Goal: Information Seeking & Learning: Learn about a topic

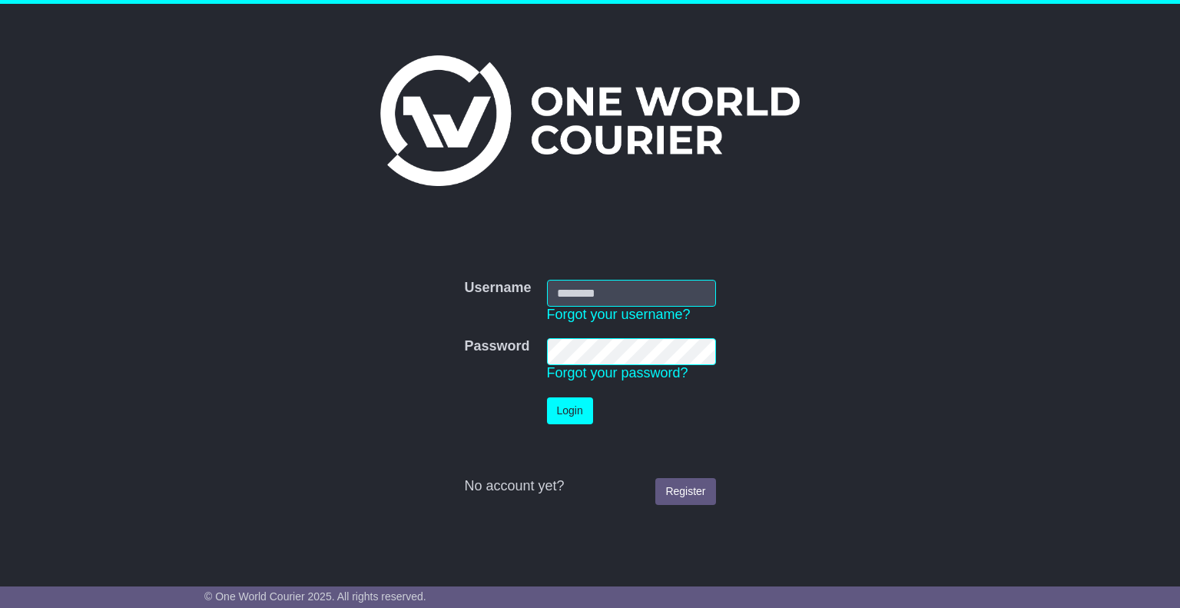
type input "**********"
click at [567, 416] on button "Login" at bounding box center [570, 410] width 46 height 27
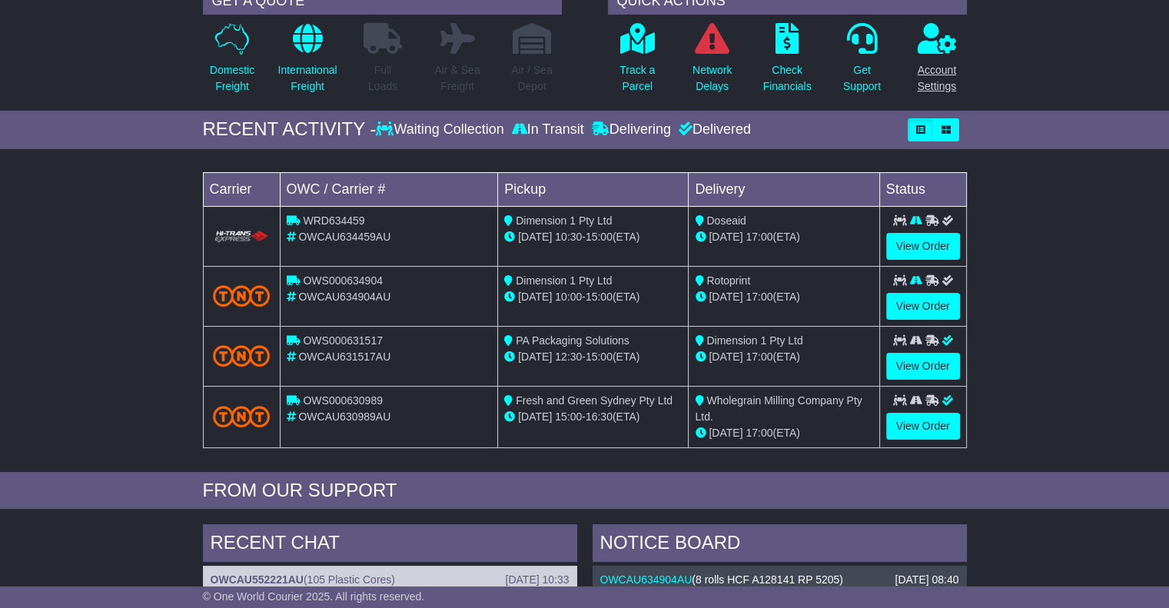
scroll to position [154, 0]
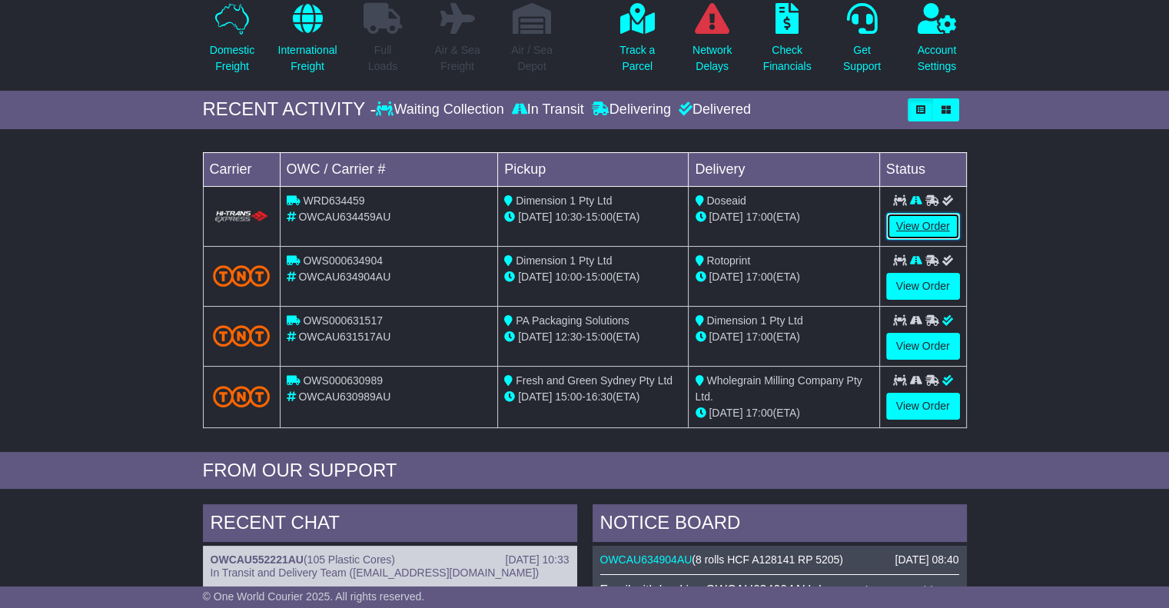
click at [917, 221] on link "View Order" at bounding box center [923, 226] width 74 height 27
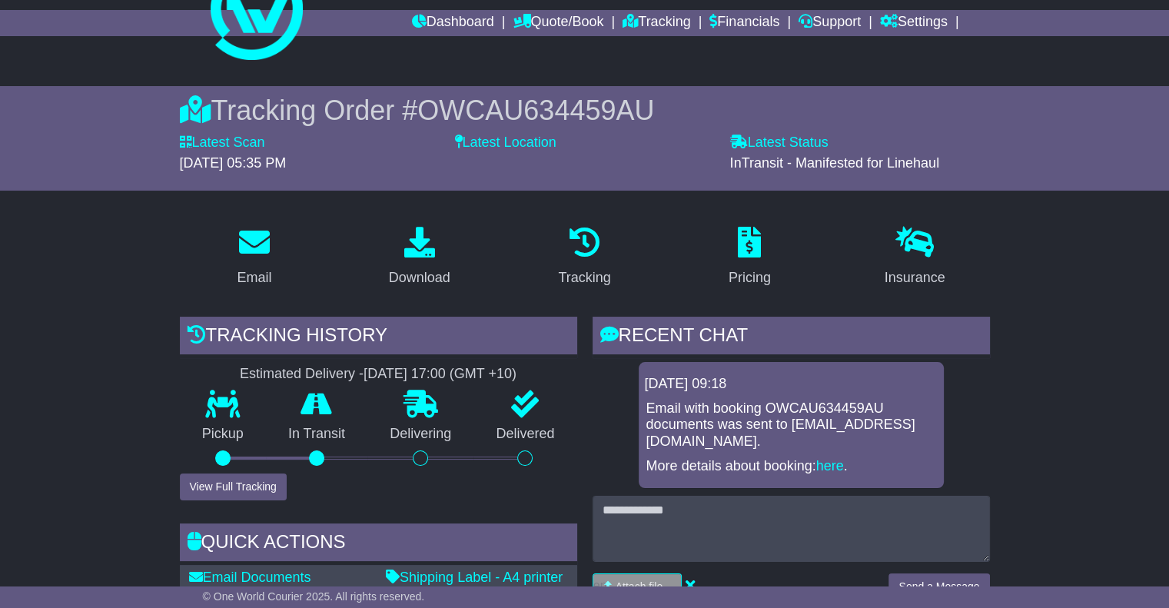
scroll to position [231, 0]
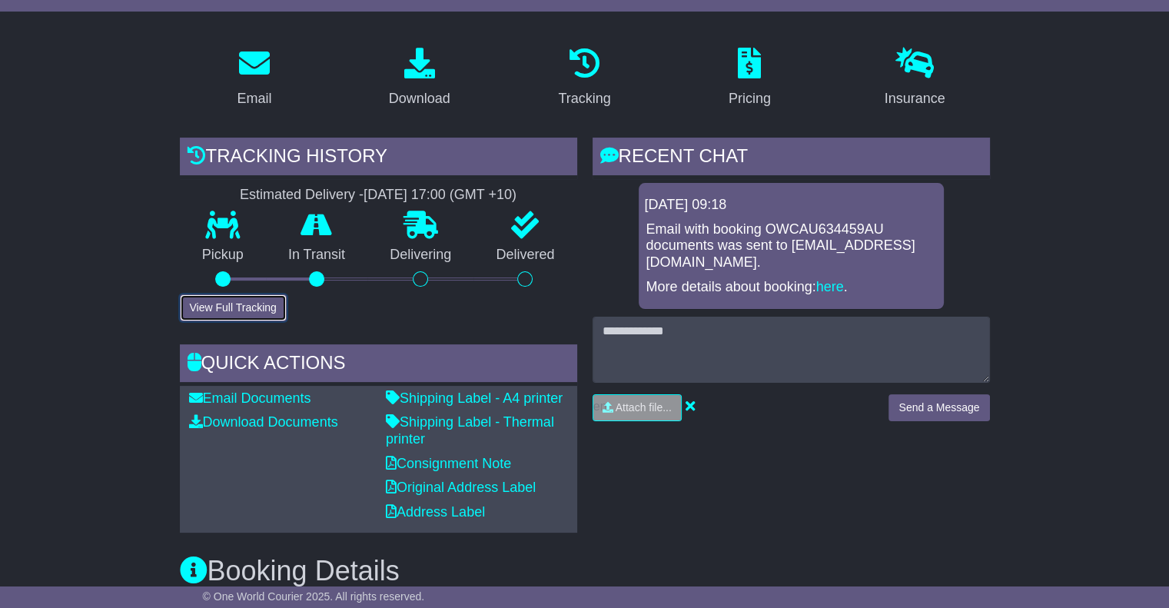
click at [229, 312] on button "View Full Tracking" at bounding box center [233, 307] width 107 height 27
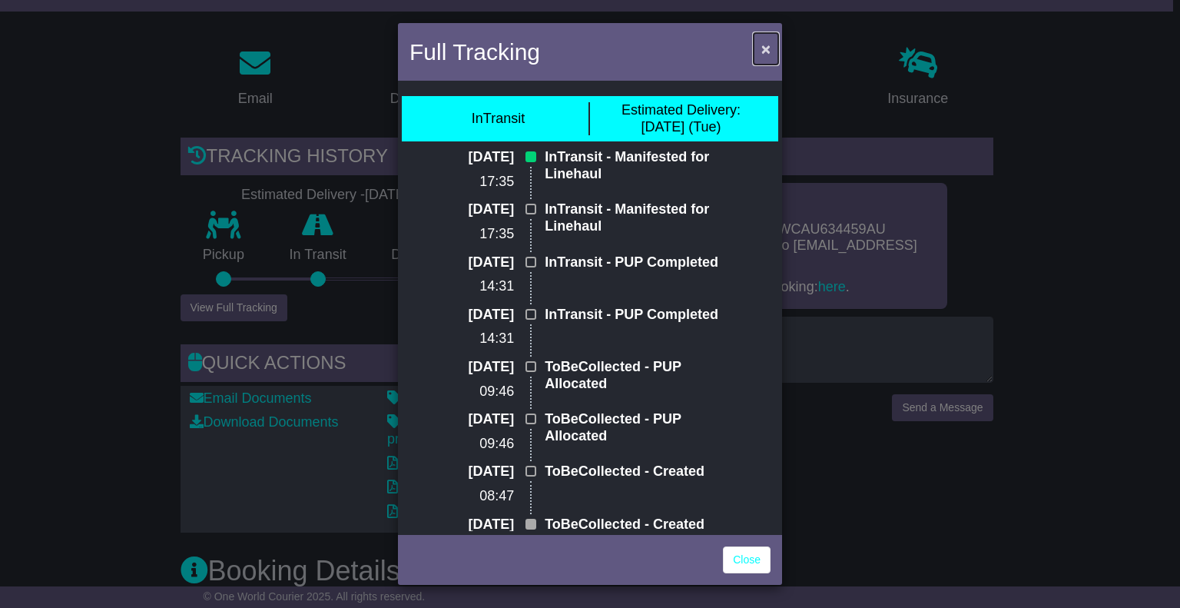
click at [765, 50] on span "×" at bounding box center [765, 49] width 9 height 18
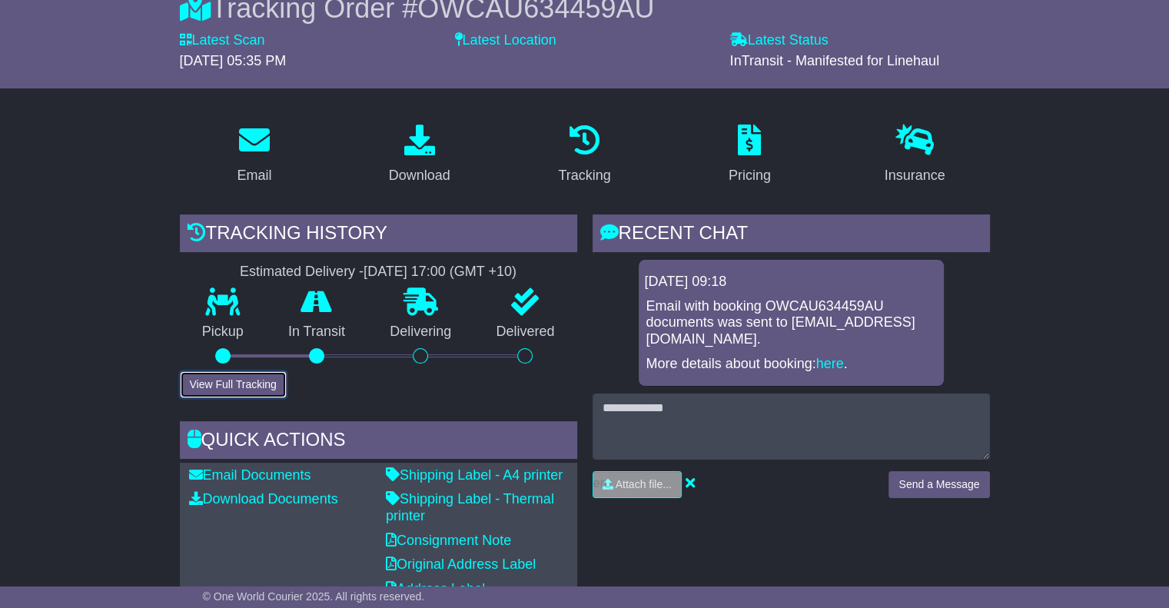
scroll to position [0, 0]
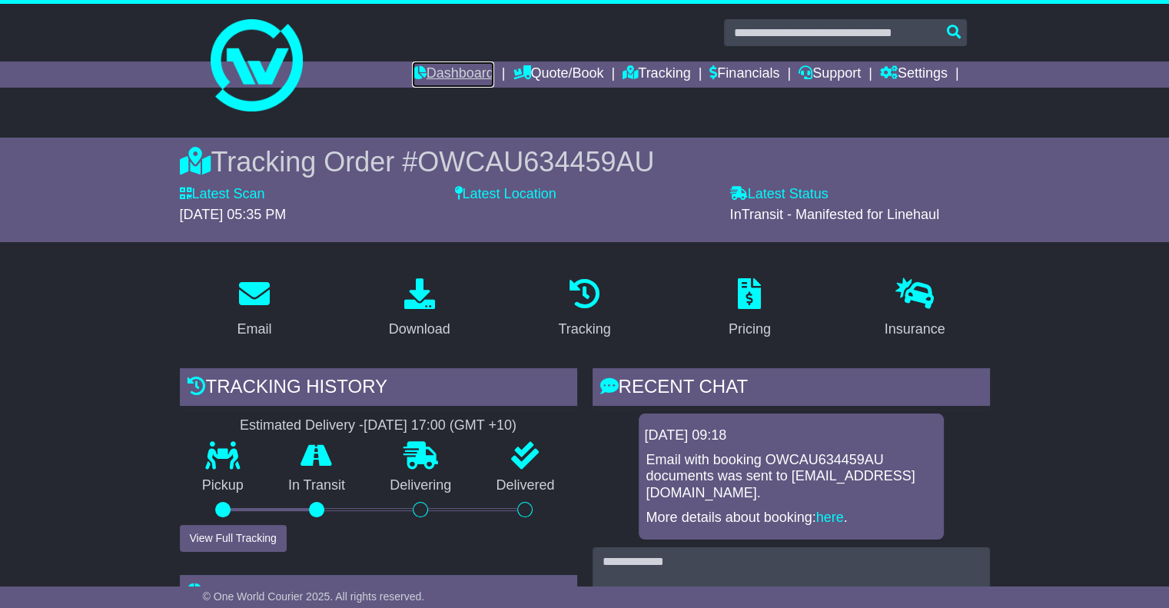
click at [424, 82] on link "Dashboard" at bounding box center [453, 74] width 82 height 26
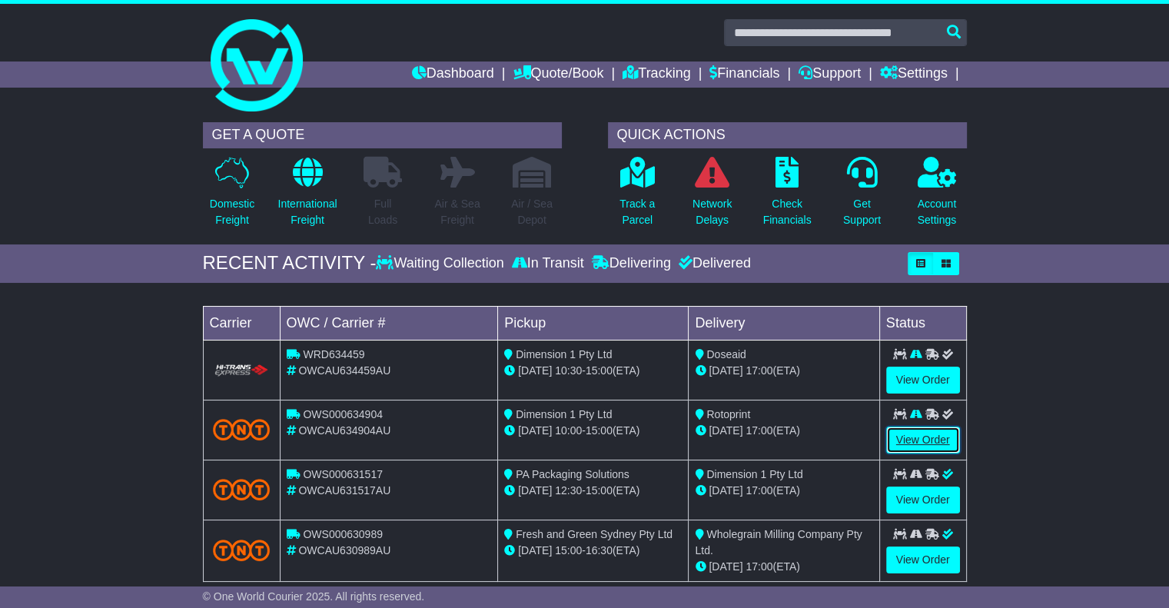
click at [934, 442] on link "View Order" at bounding box center [923, 439] width 74 height 27
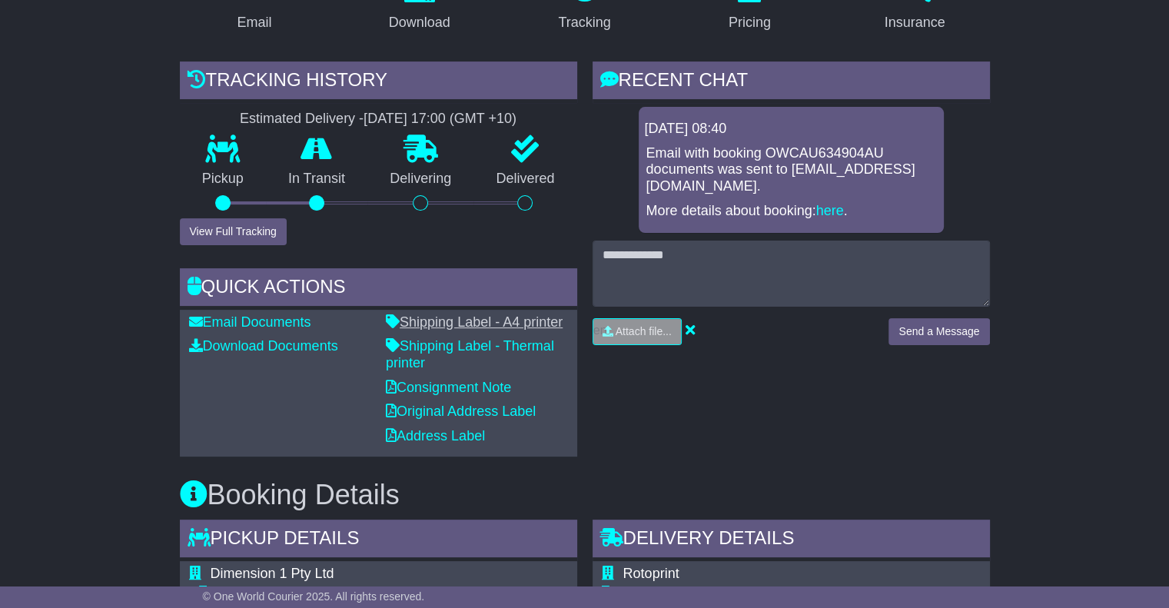
scroll to position [307, 0]
click at [203, 230] on button "View Full Tracking" at bounding box center [233, 230] width 107 height 27
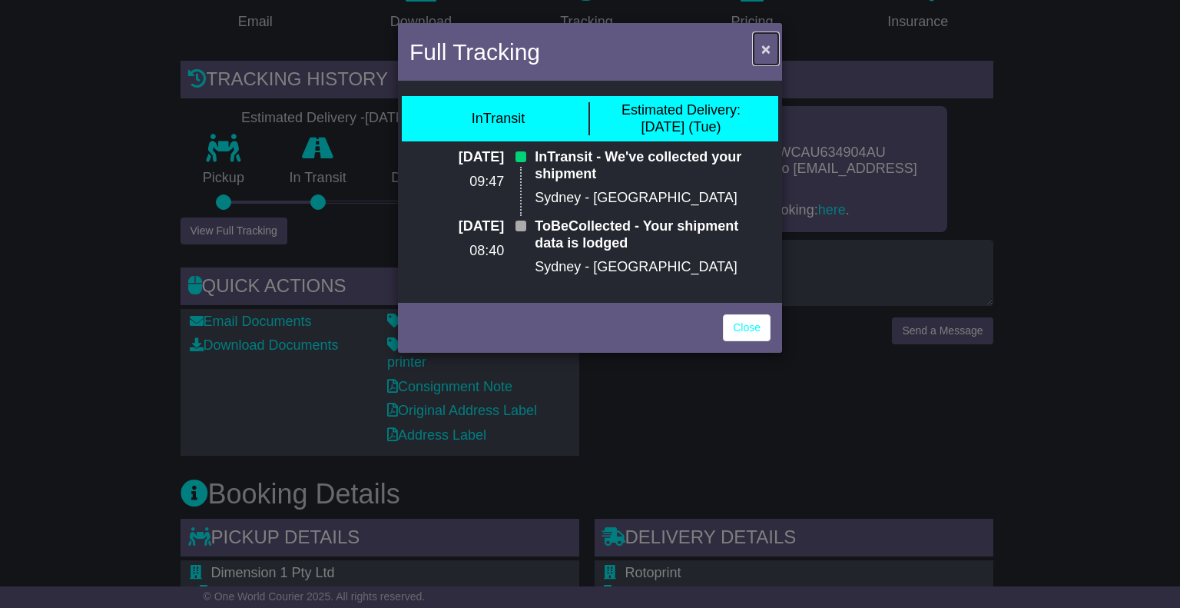
click at [769, 54] on span "×" at bounding box center [765, 49] width 9 height 18
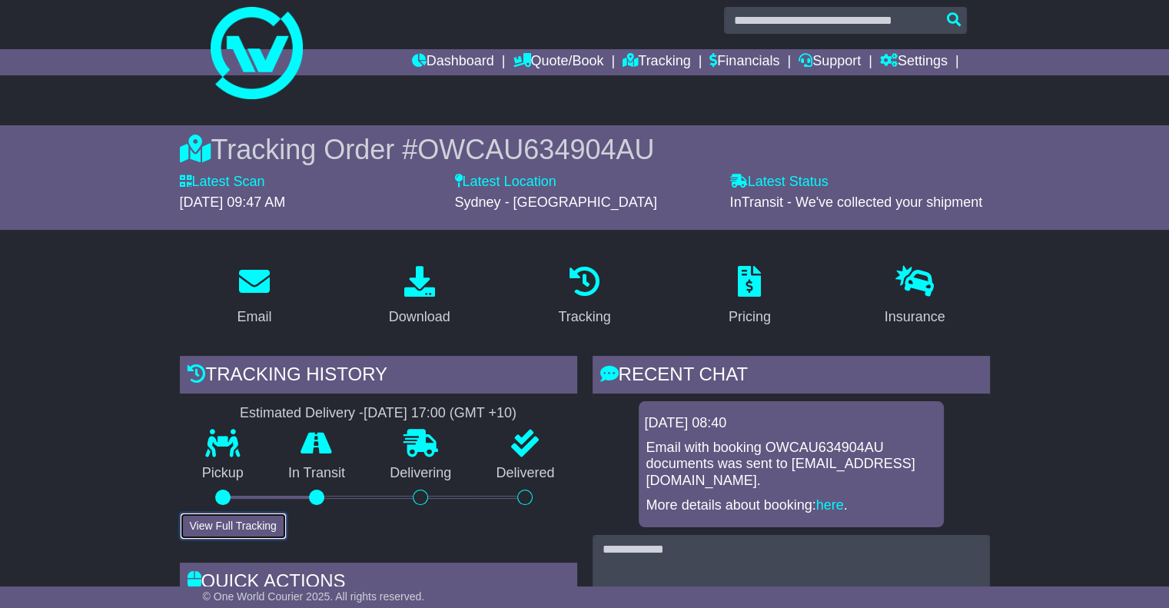
scroll to position [0, 0]
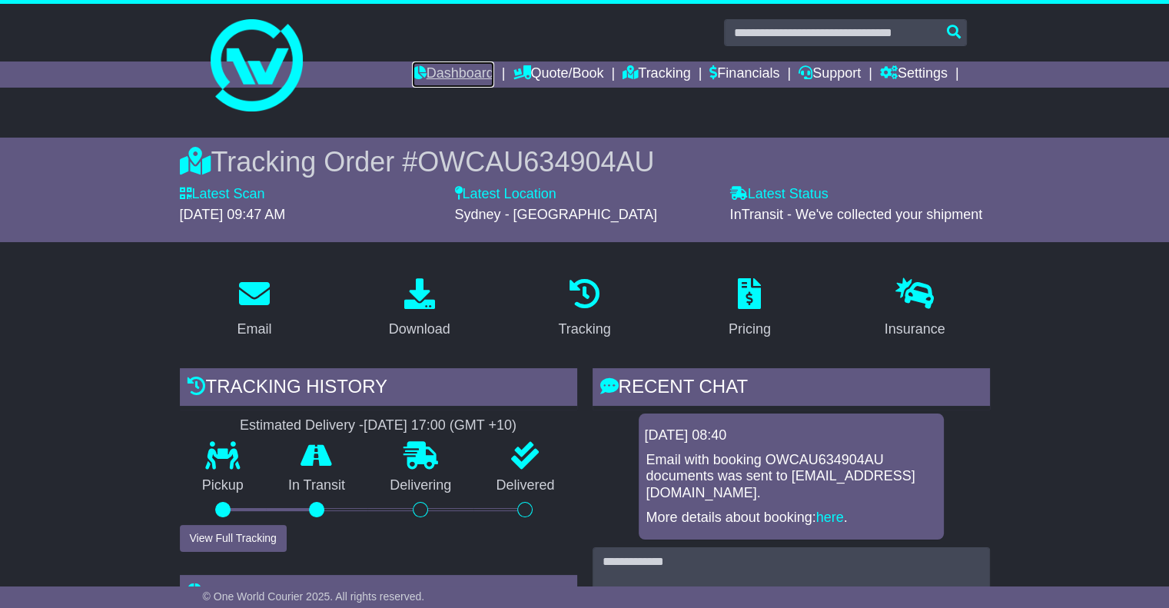
click at [430, 76] on link "Dashboard" at bounding box center [453, 74] width 82 height 26
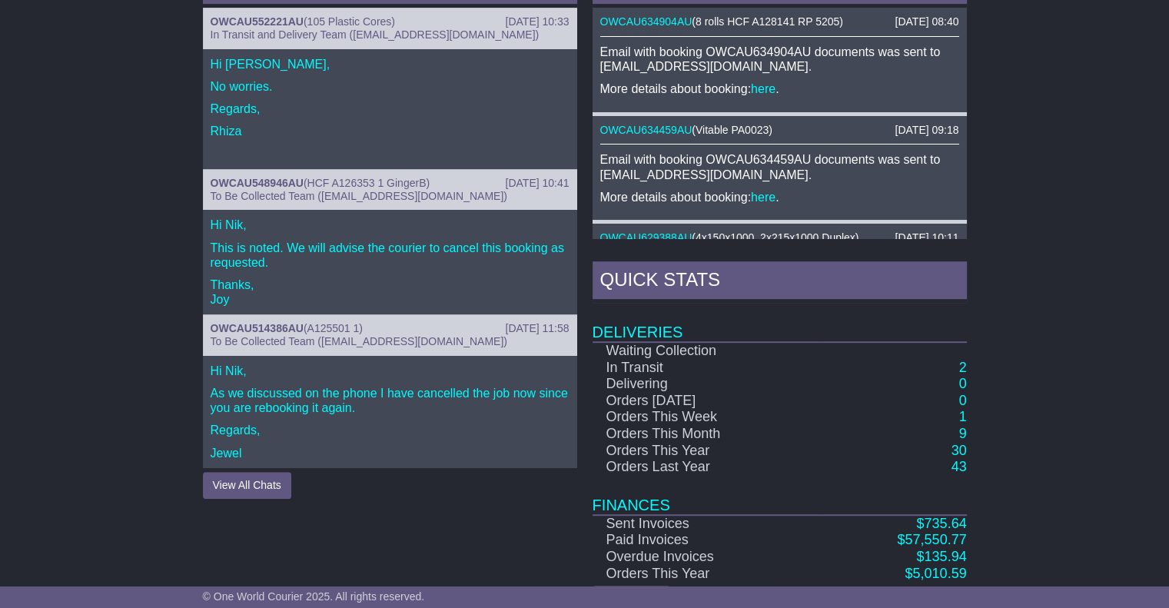
scroll to position [731, 0]
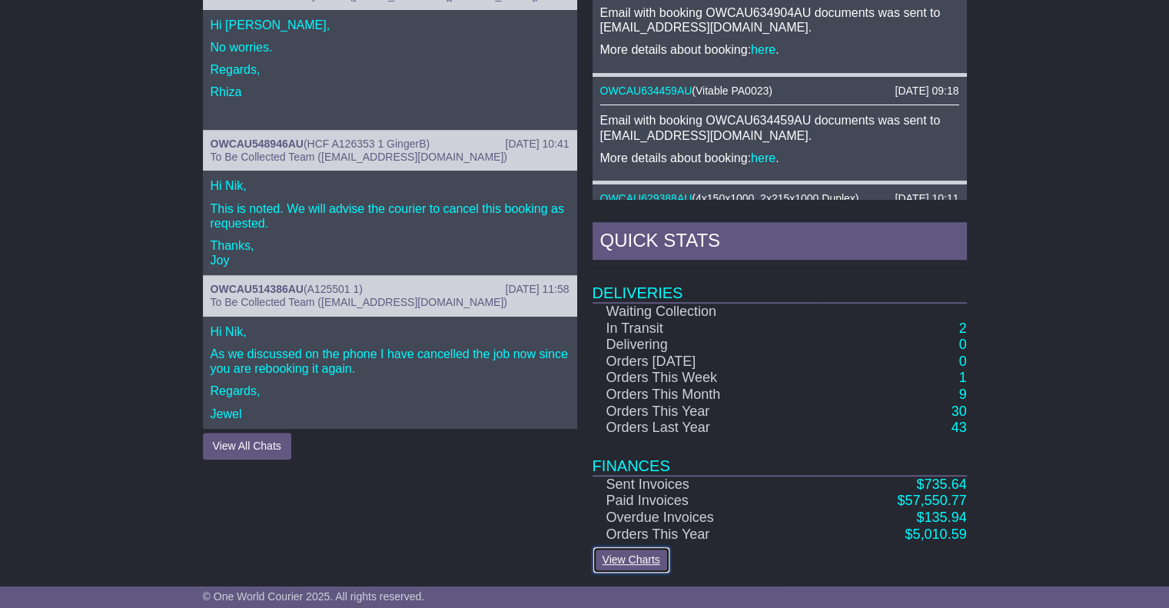
click at [636, 556] on link "View Charts" at bounding box center [631, 559] width 78 height 27
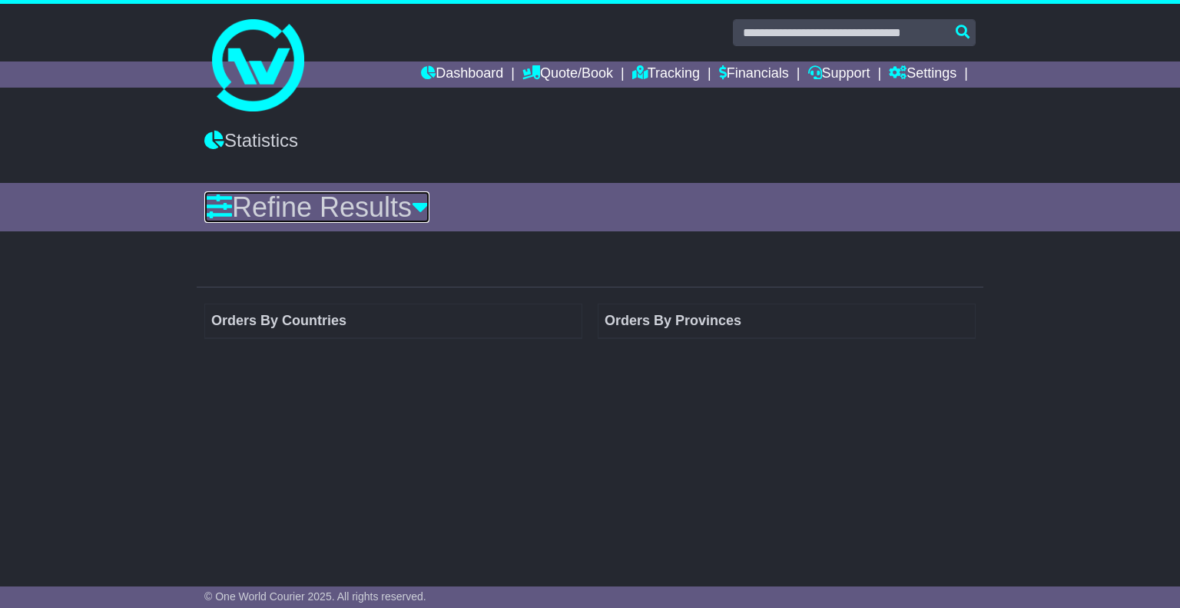
click at [430, 199] on icon at bounding box center [421, 207] width 18 height 28
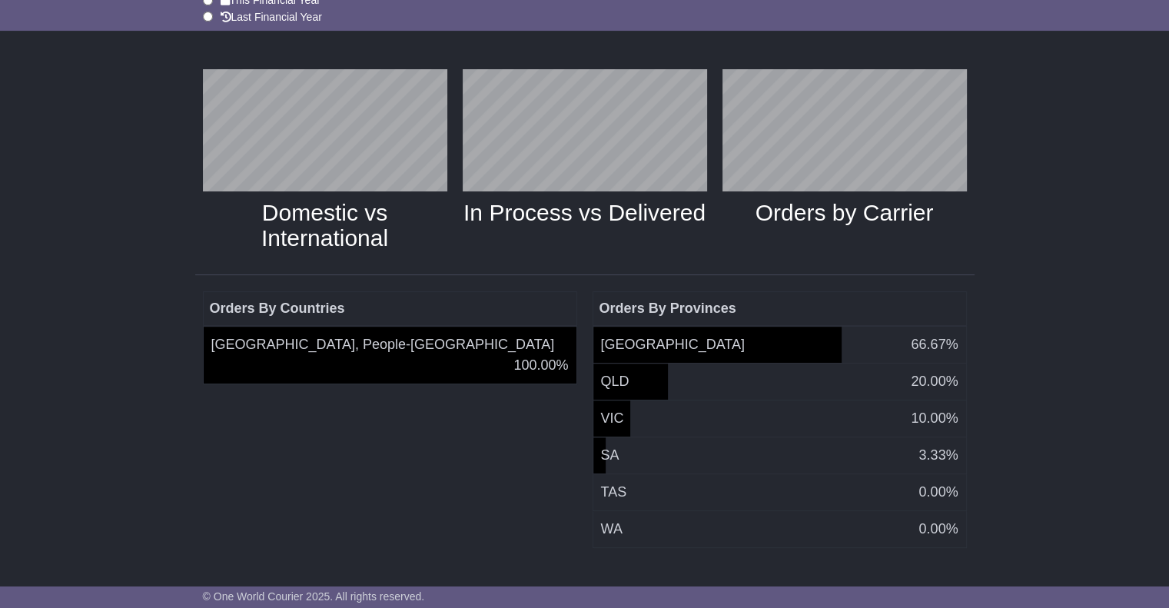
scroll to position [22, 0]
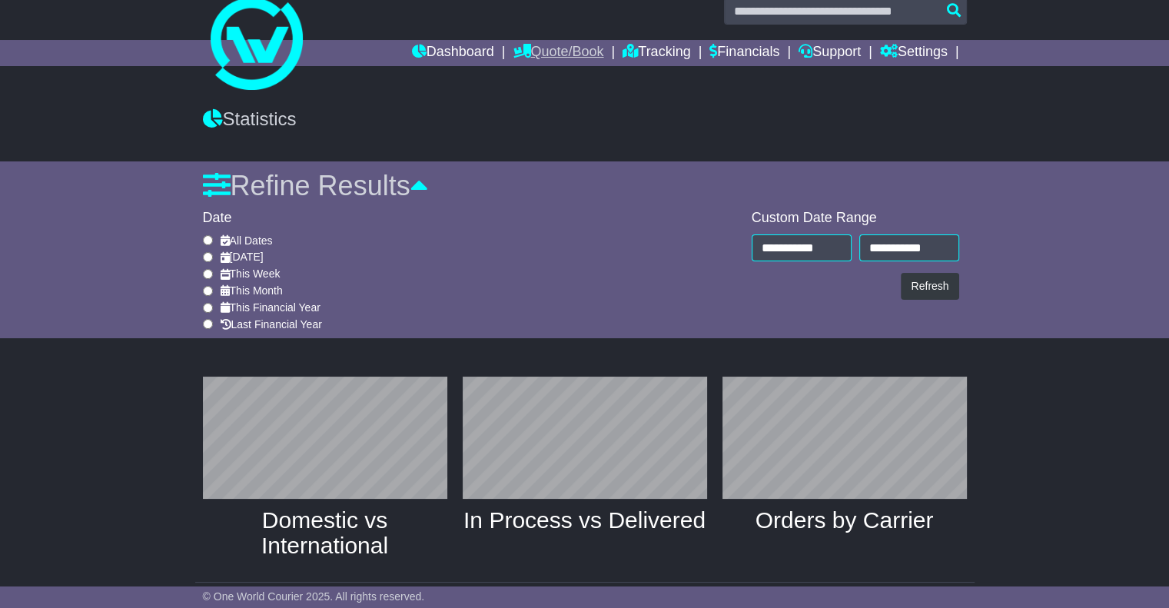
click at [535, 55] on link "Quote/Book" at bounding box center [558, 53] width 91 height 26
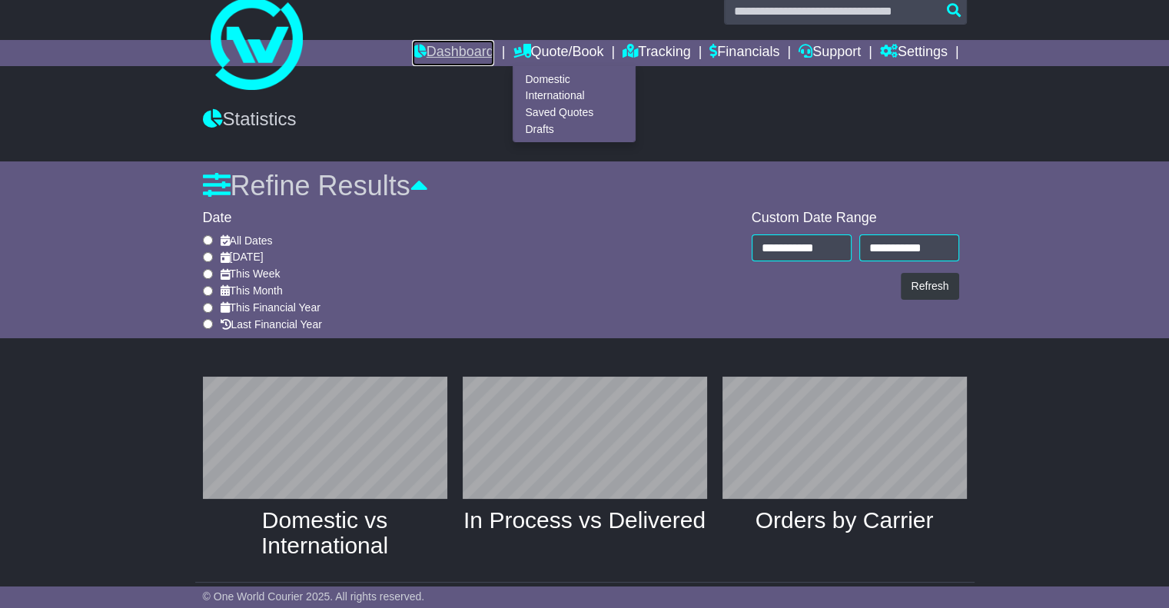
click at [419, 48] on link "Dashboard" at bounding box center [453, 53] width 82 height 26
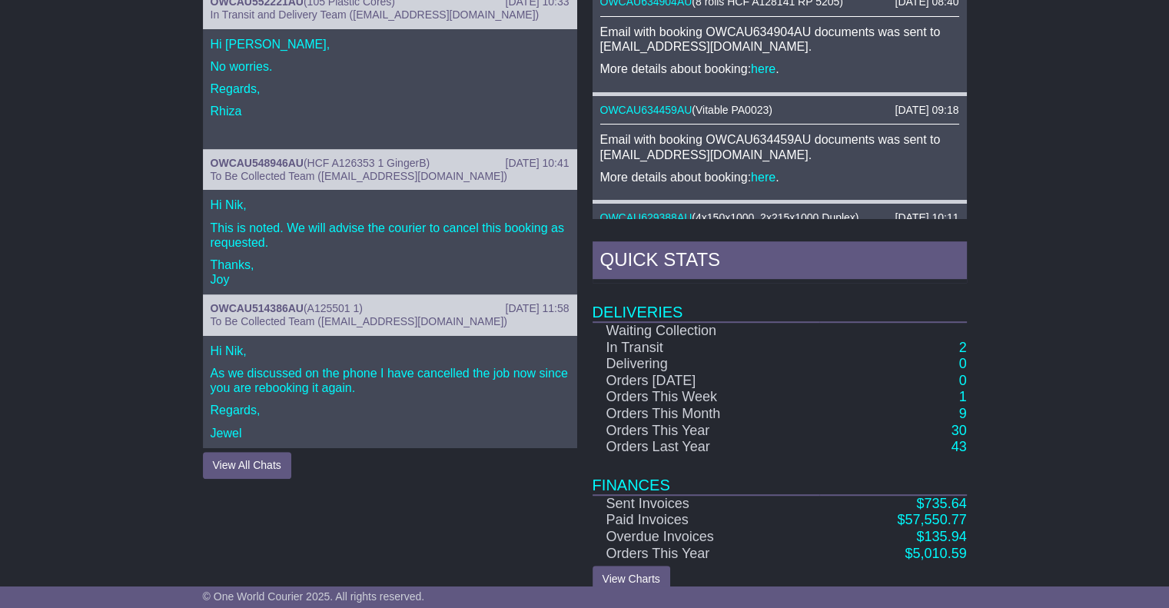
scroll to position [731, 0]
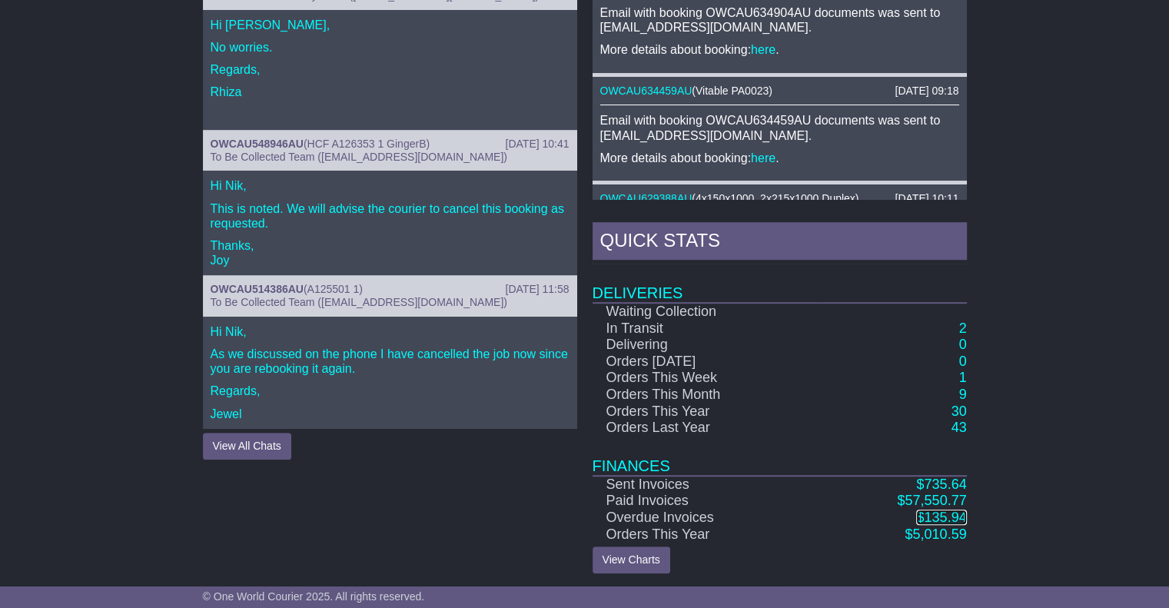
click at [941, 513] on span "135.94" at bounding box center [945, 516] width 42 height 15
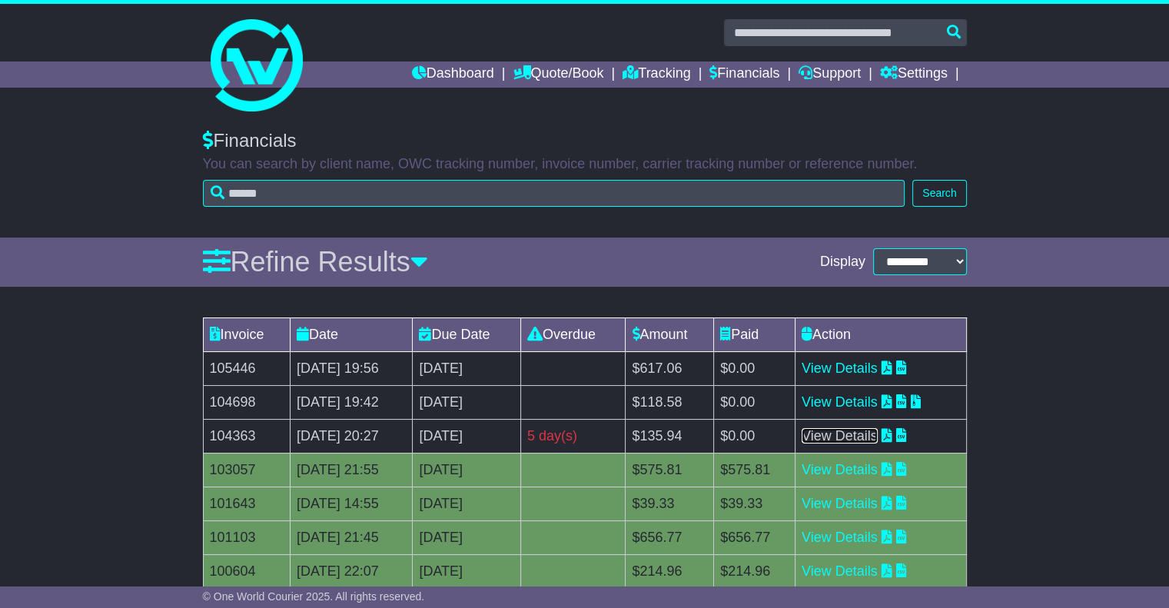
click at [873, 434] on link "View Details" at bounding box center [839, 435] width 76 height 15
click at [453, 71] on link "Dashboard" at bounding box center [453, 74] width 82 height 26
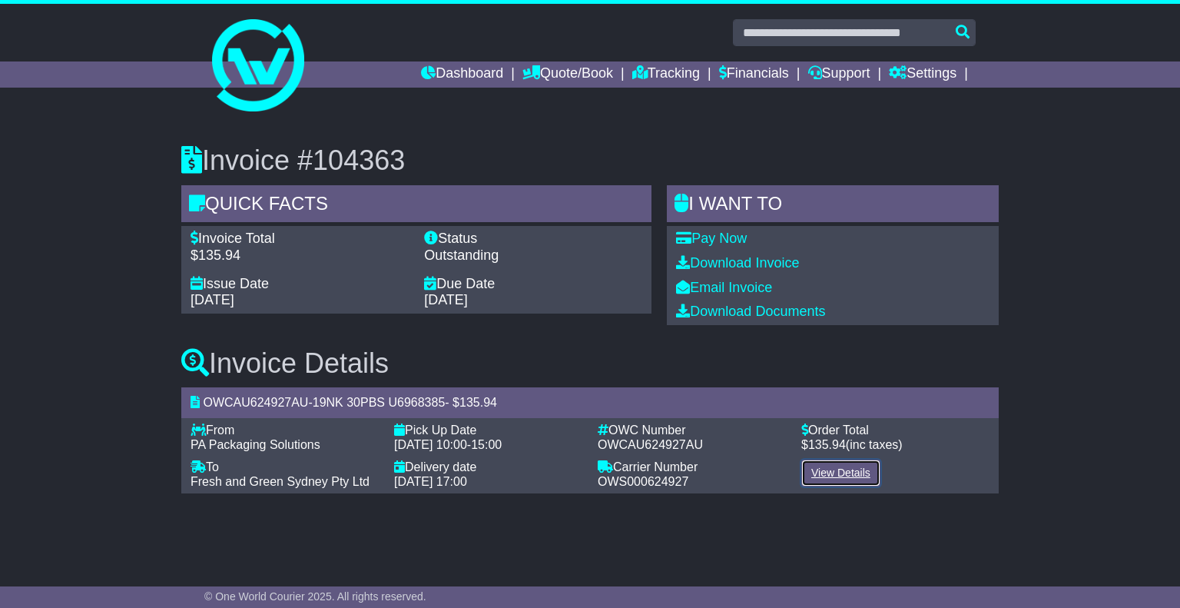
click at [834, 474] on link "View Details" at bounding box center [840, 473] width 79 height 27
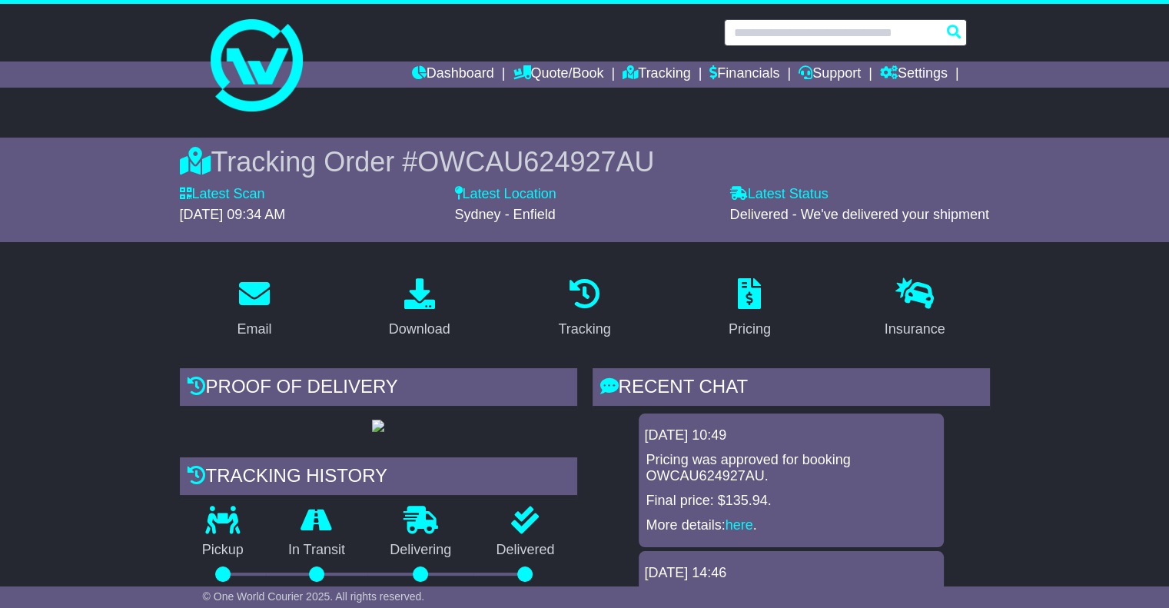
click at [779, 35] on input "text" at bounding box center [845, 32] width 243 height 27
paste input "**********"
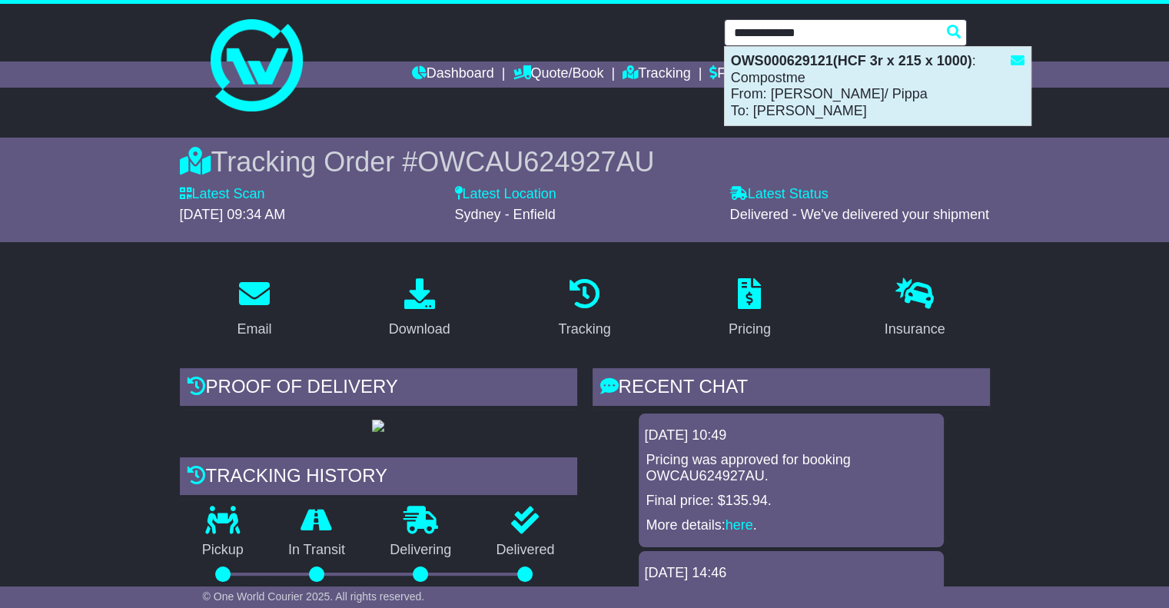
click at [796, 64] on strong "OWS000629121(HCF 3r x 215 x 1000)" at bounding box center [851, 60] width 241 height 15
type input "**********"
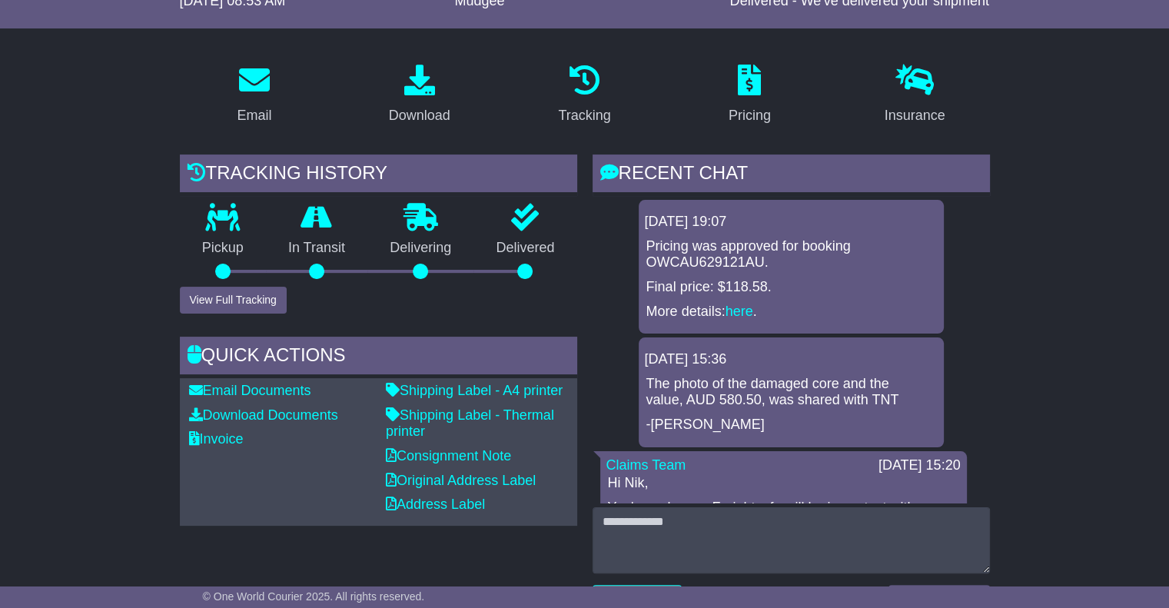
scroll to position [307, 0]
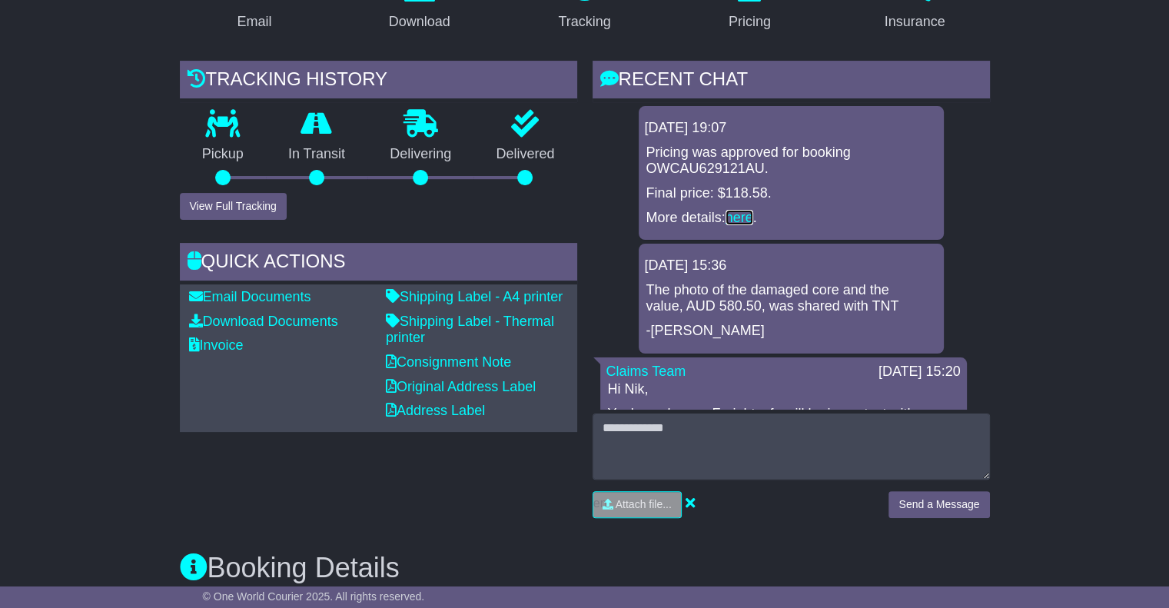
click at [742, 216] on link "here" at bounding box center [739, 217] width 28 height 15
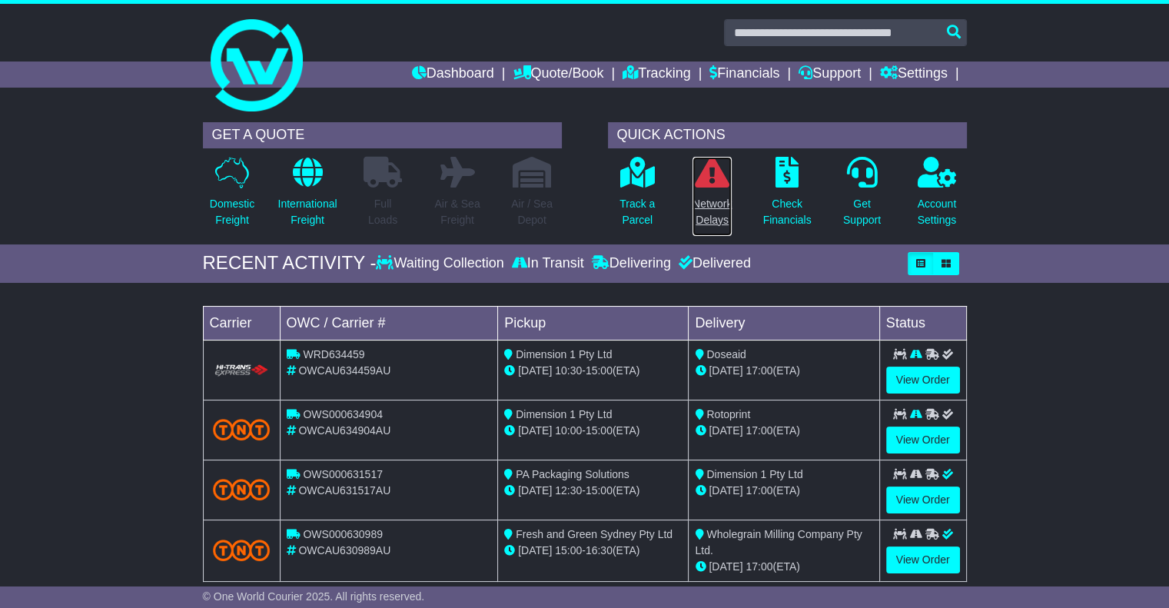
click at [713, 208] on p "Network Delays" at bounding box center [711, 212] width 39 height 32
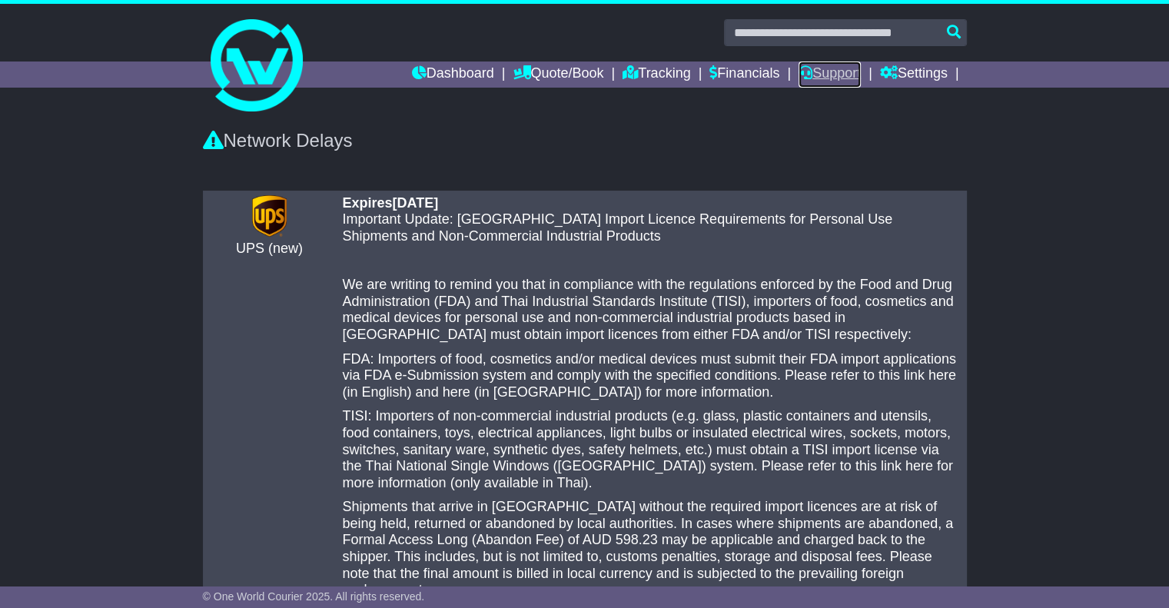
click at [817, 73] on link "Support" at bounding box center [829, 74] width 62 height 26
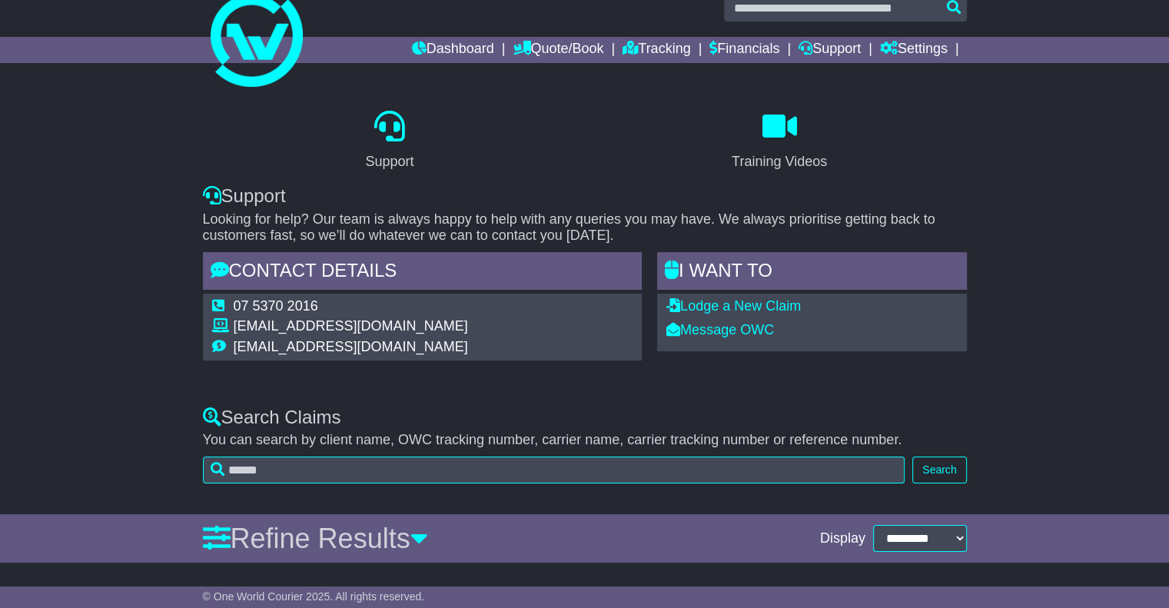
scroll to position [48, 0]
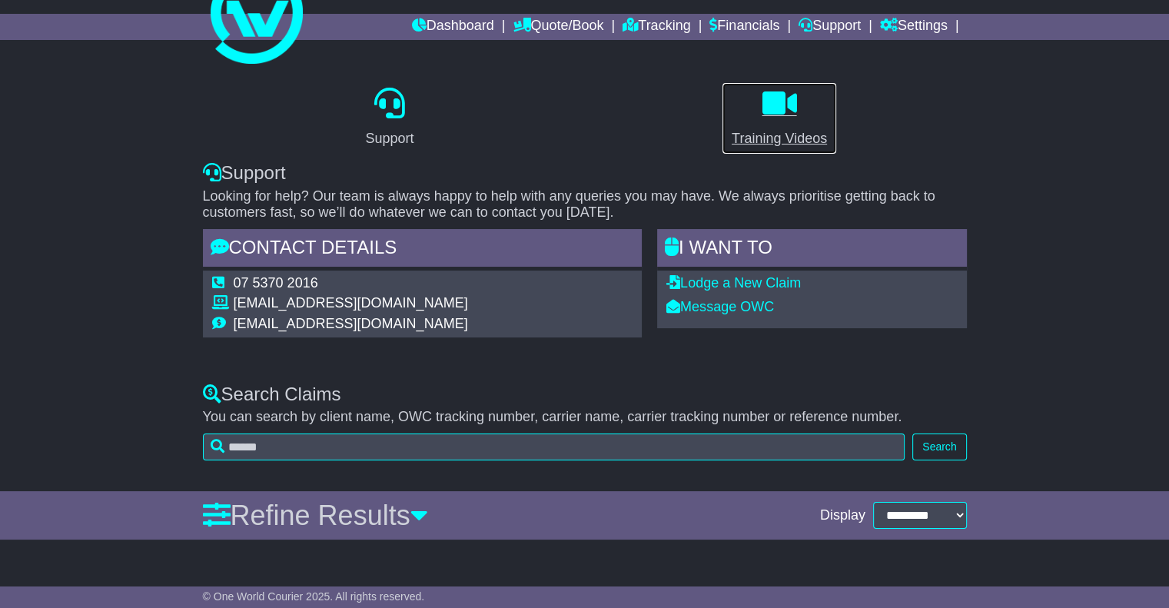
click at [764, 138] on div "Training Videos" at bounding box center [779, 138] width 95 height 21
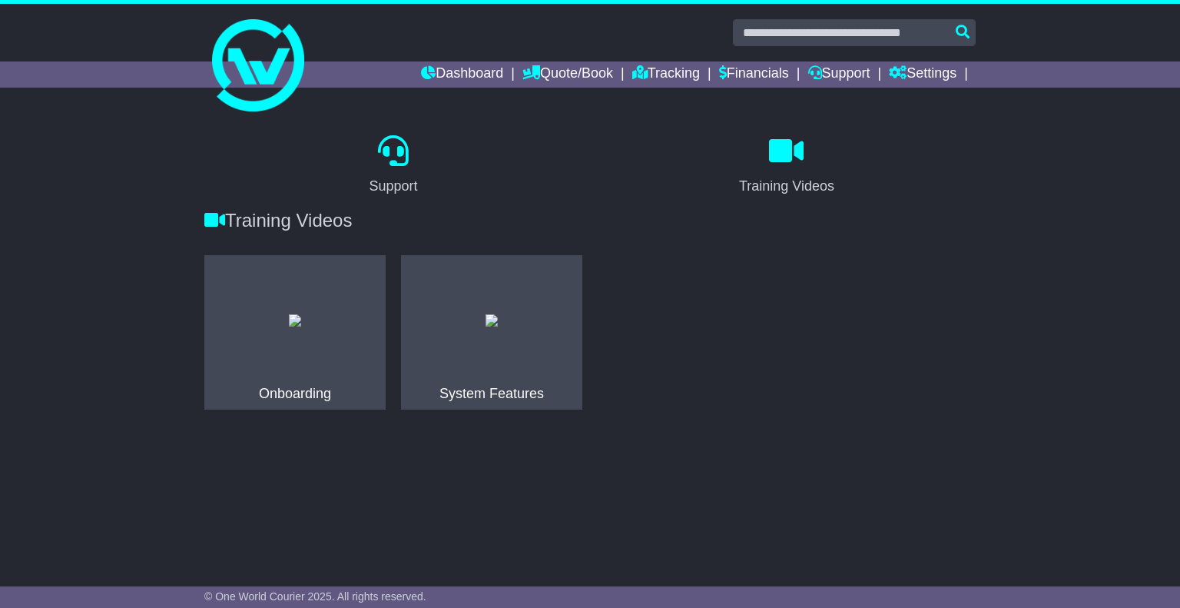
click at [492, 327] on img at bounding box center [492, 320] width 12 height 12
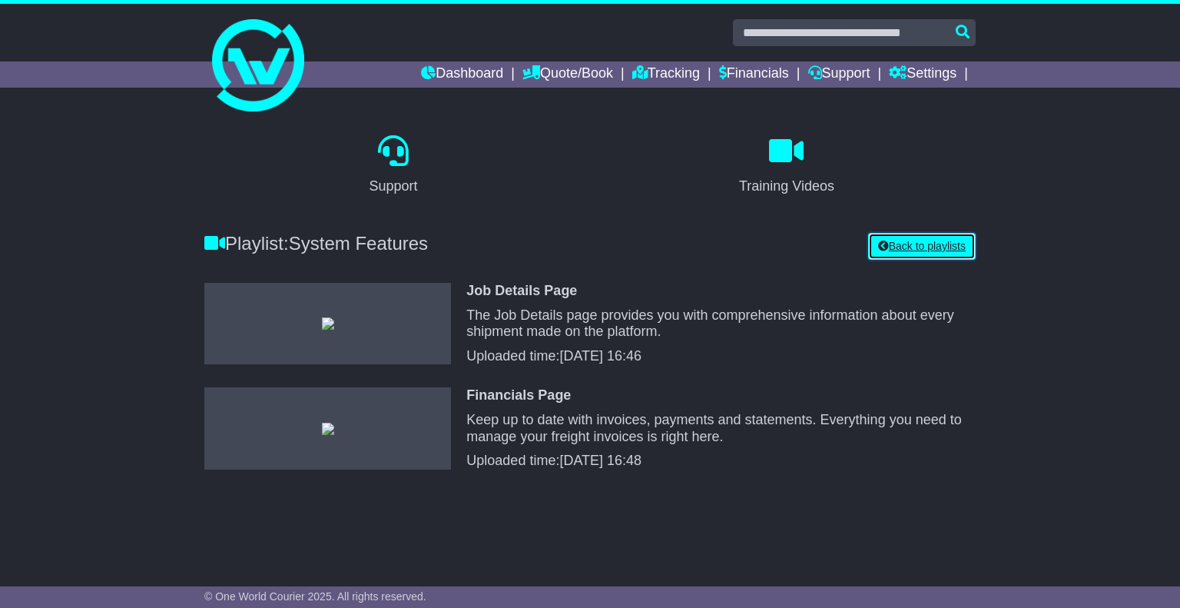
click at [888, 242] on link "Back to playlists" at bounding box center [922, 246] width 108 height 27
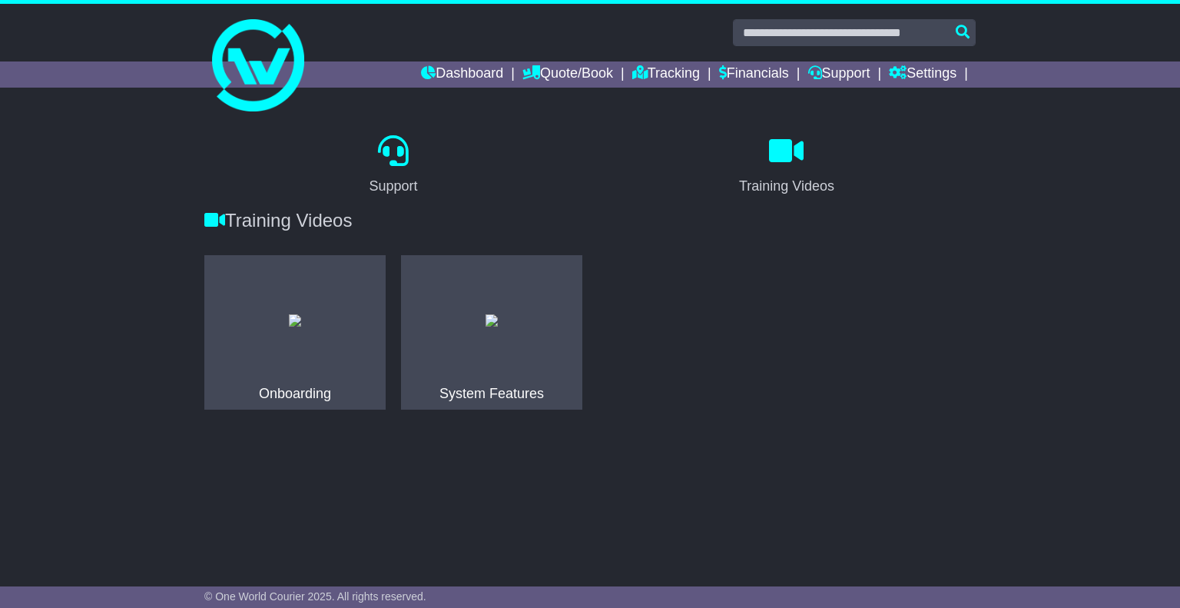
click at [301, 325] on img at bounding box center [295, 320] width 12 height 12
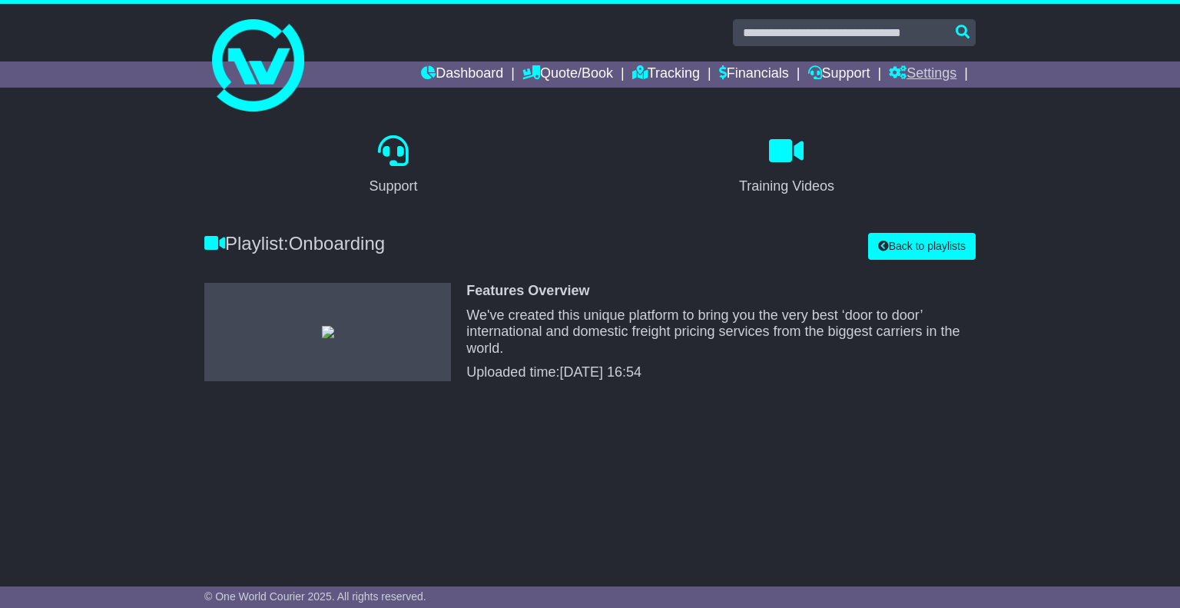
click at [917, 71] on link "Settings" at bounding box center [923, 74] width 68 height 26
click at [553, 146] on div "Support" at bounding box center [393, 166] width 393 height 72
